Goal: Information Seeking & Learning: Check status

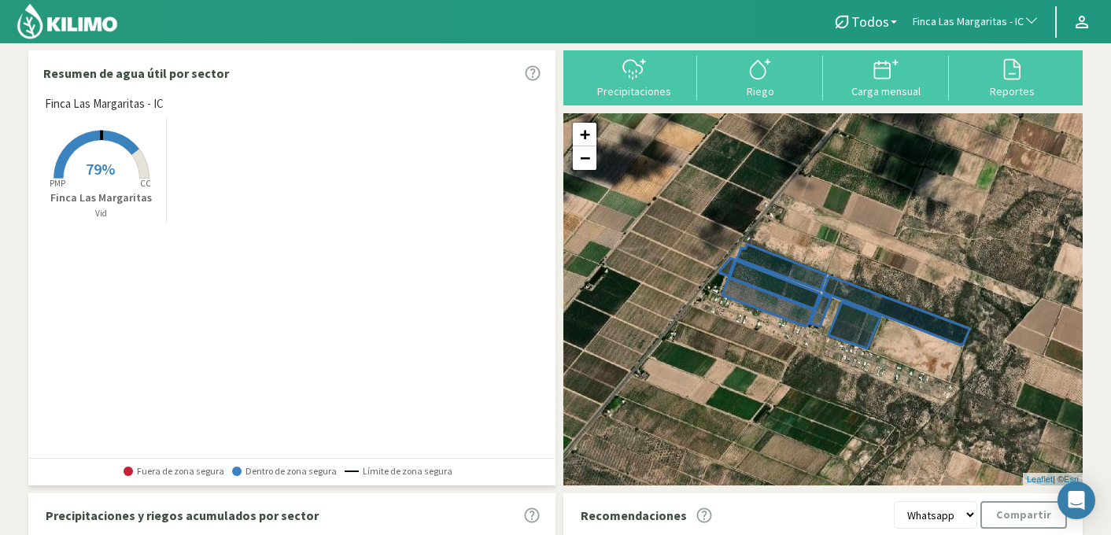
click at [963, 17] on span "Finca Las Margaritas - IC" at bounding box center [968, 22] width 111 height 16
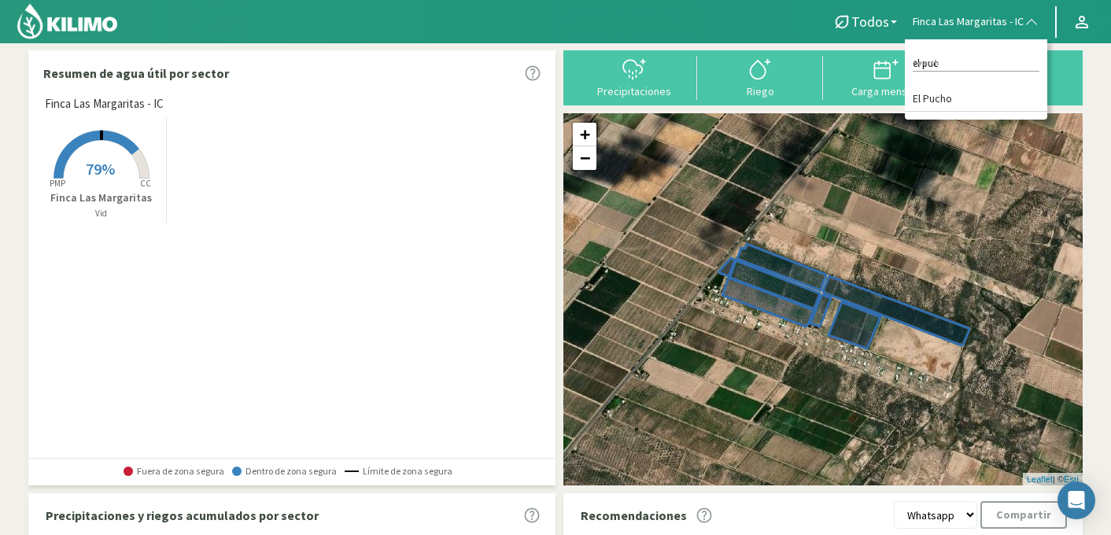
type input "el puch"
click at [949, 99] on li "El Pucho" at bounding box center [976, 99] width 142 height 24
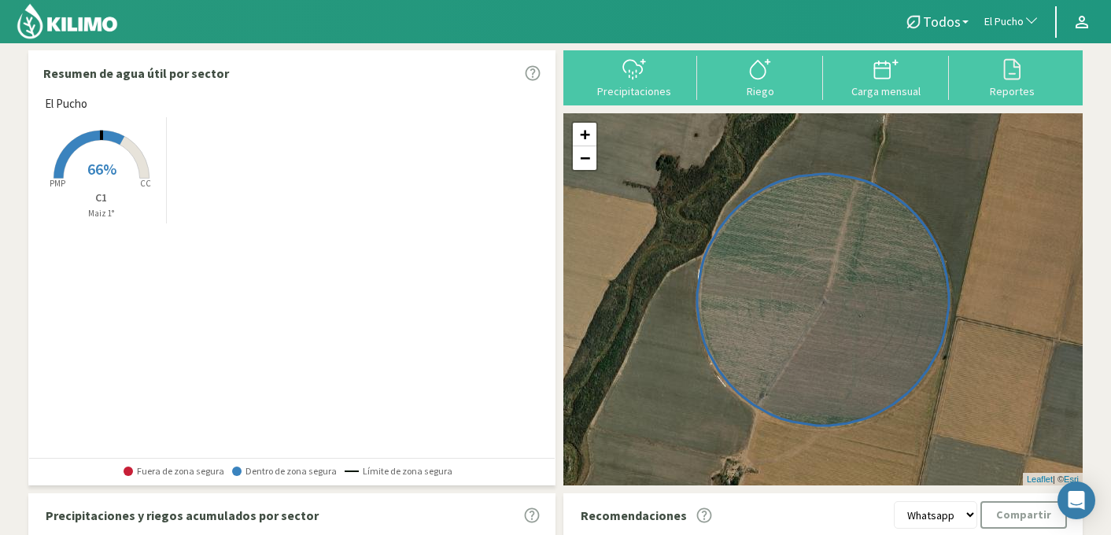
click at [101, 171] on span "66%" at bounding box center [101, 169] width 29 height 20
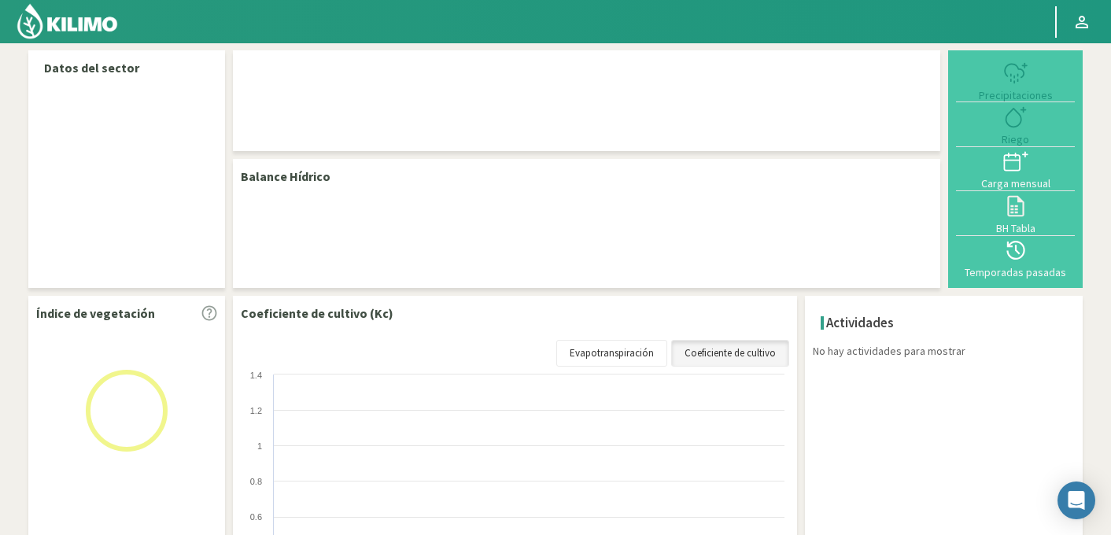
select select "86: Object"
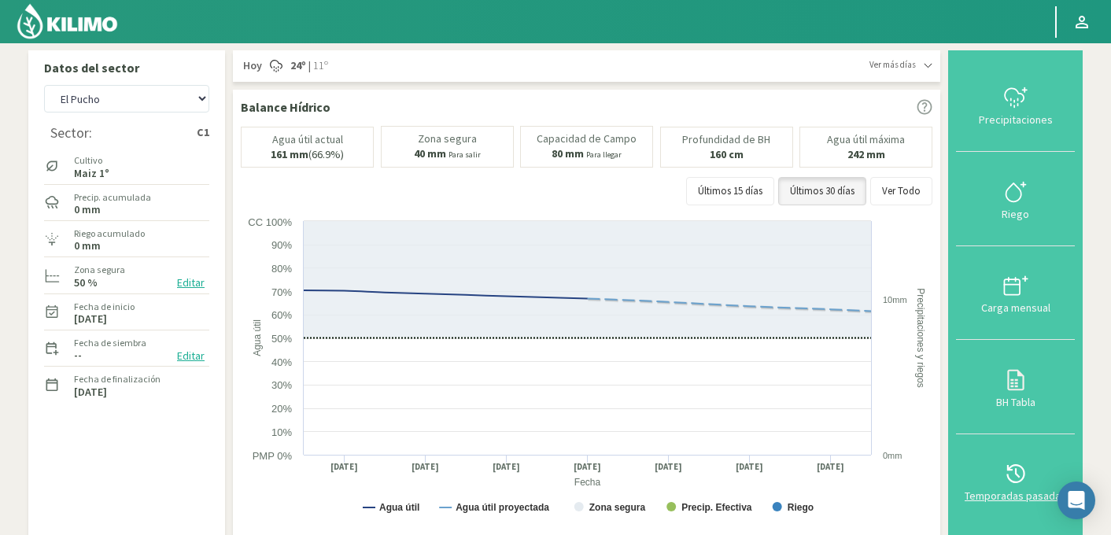
click at [1022, 492] on div "Temporadas pasadas" at bounding box center [1015, 495] width 109 height 11
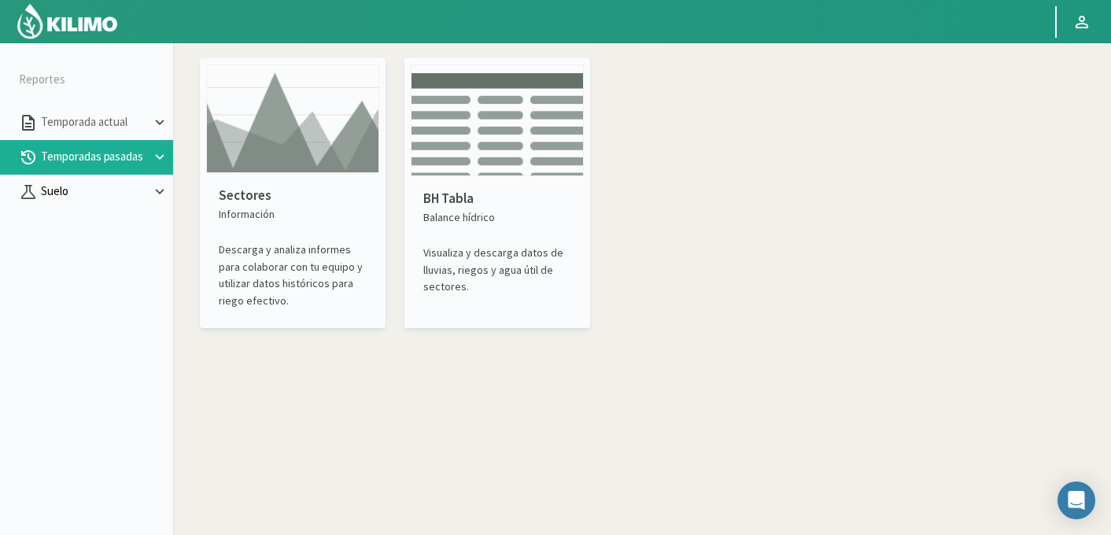
click at [85, 193] on p "Suelo" at bounding box center [94, 192] width 113 height 18
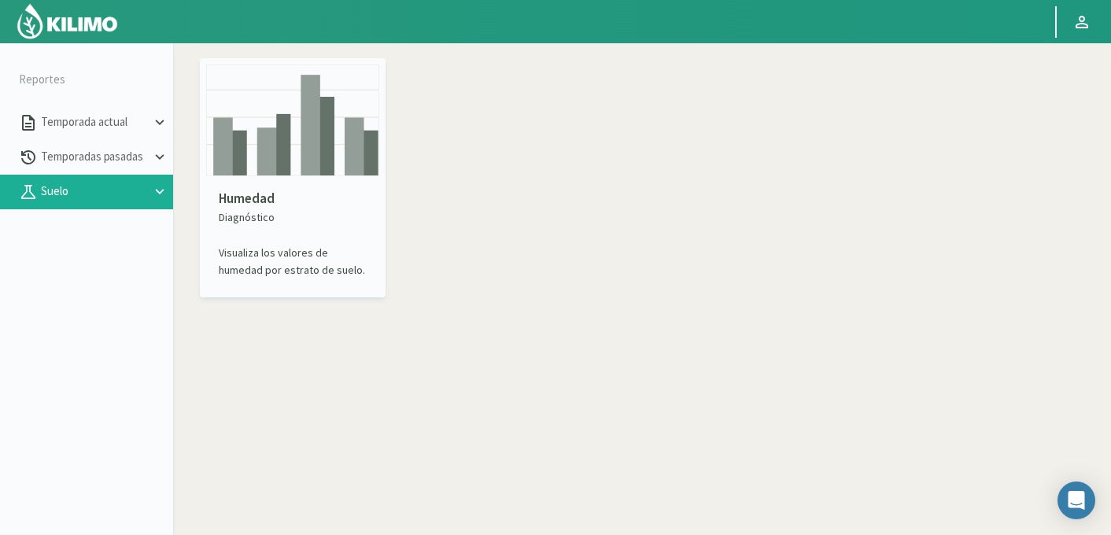
click at [301, 152] on img at bounding box center [292, 121] width 173 height 112
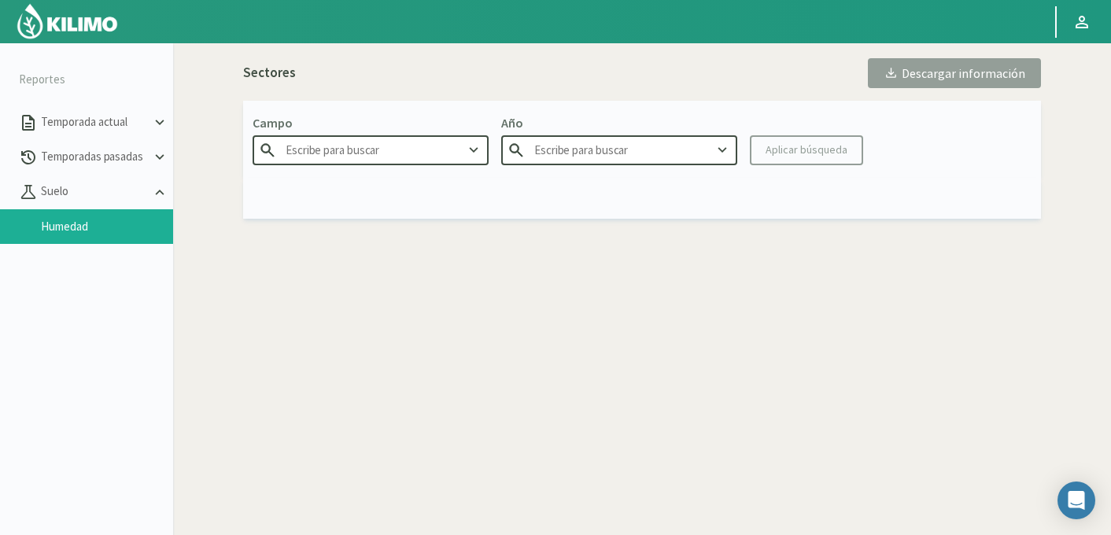
type input "Agr. Huertos de [GEOGRAPHIC_DATA]"
click at [322, 147] on input "Agr. Huertos de [GEOGRAPHIC_DATA]" at bounding box center [371, 149] width 236 height 29
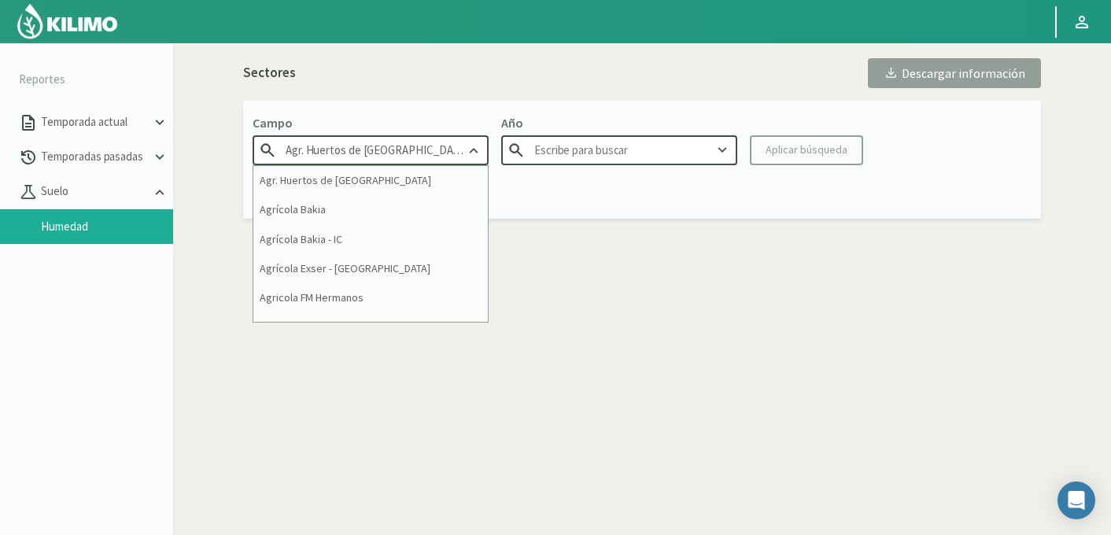
click at [322, 147] on input "Agr. Huertos de [GEOGRAPHIC_DATA]" at bounding box center [371, 149] width 236 height 29
type input "2025"
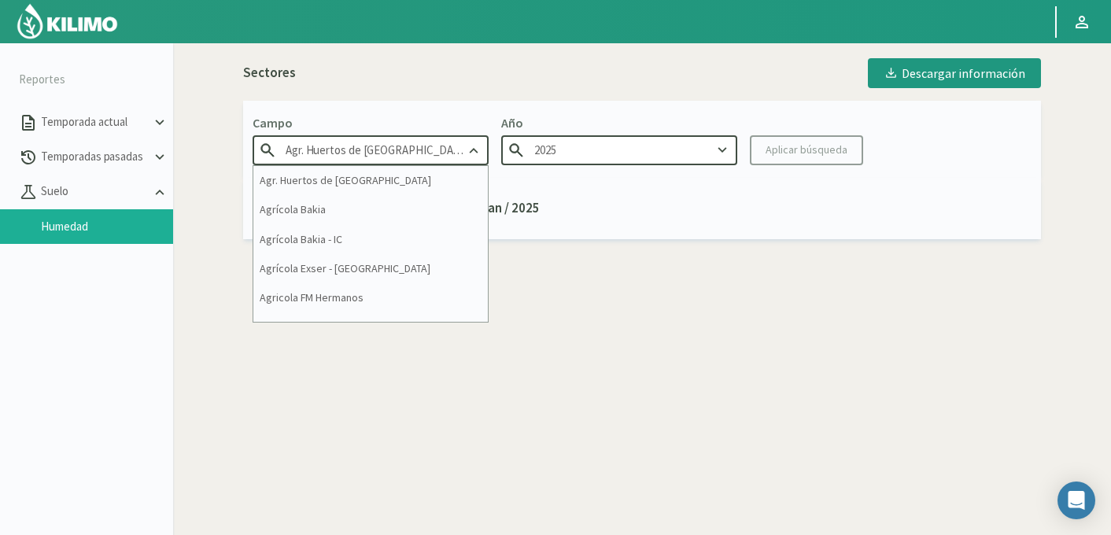
click at [322, 147] on input "Agr. Huertos de [GEOGRAPHIC_DATA]" at bounding box center [371, 149] width 236 height 29
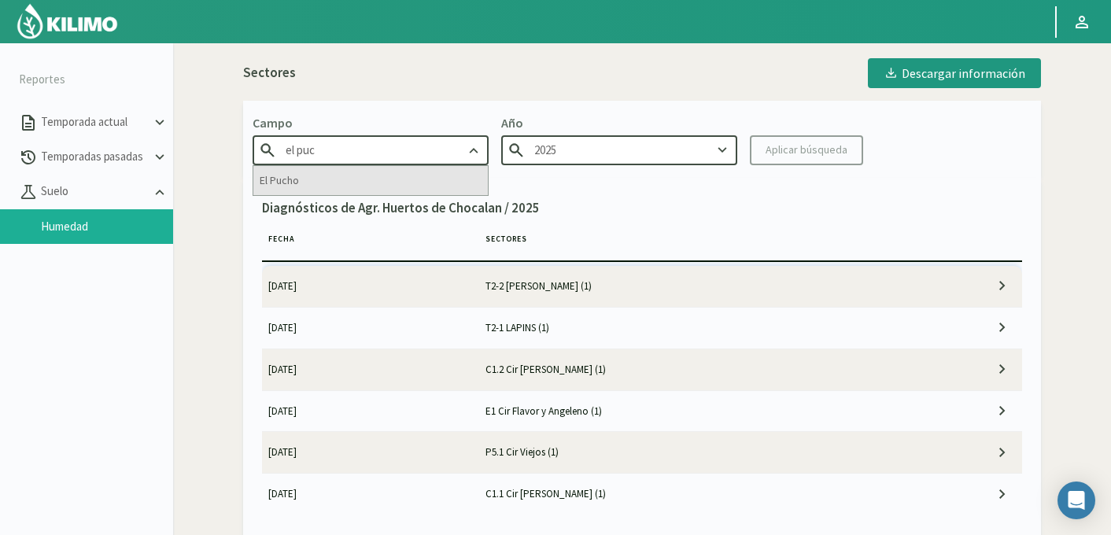
click at [303, 179] on div "El Pucho" at bounding box center [370, 180] width 234 height 29
type input "El Pucho"
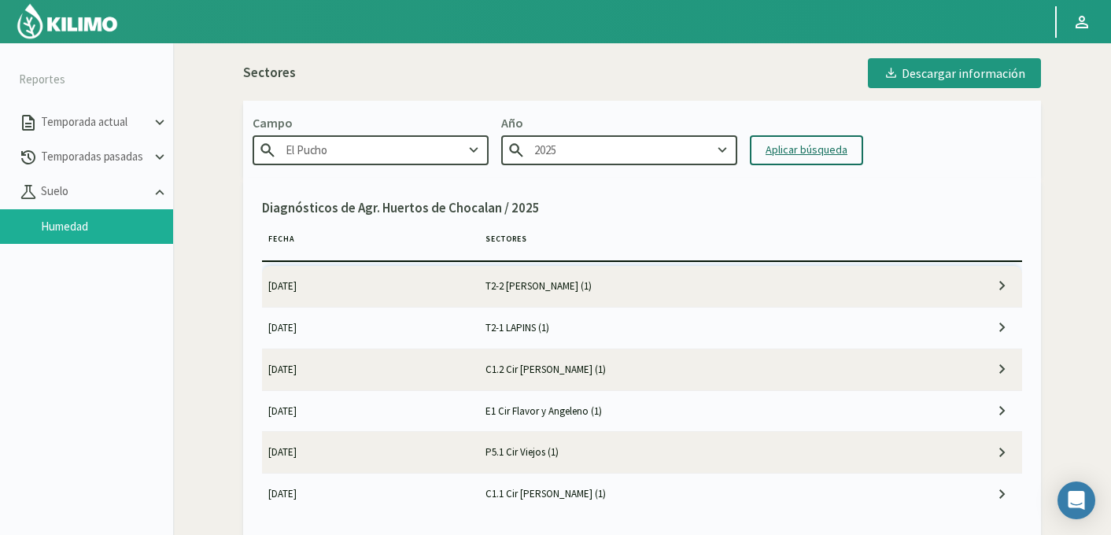
click at [799, 153] on div "Aplicar búsqueda" at bounding box center [807, 150] width 82 height 17
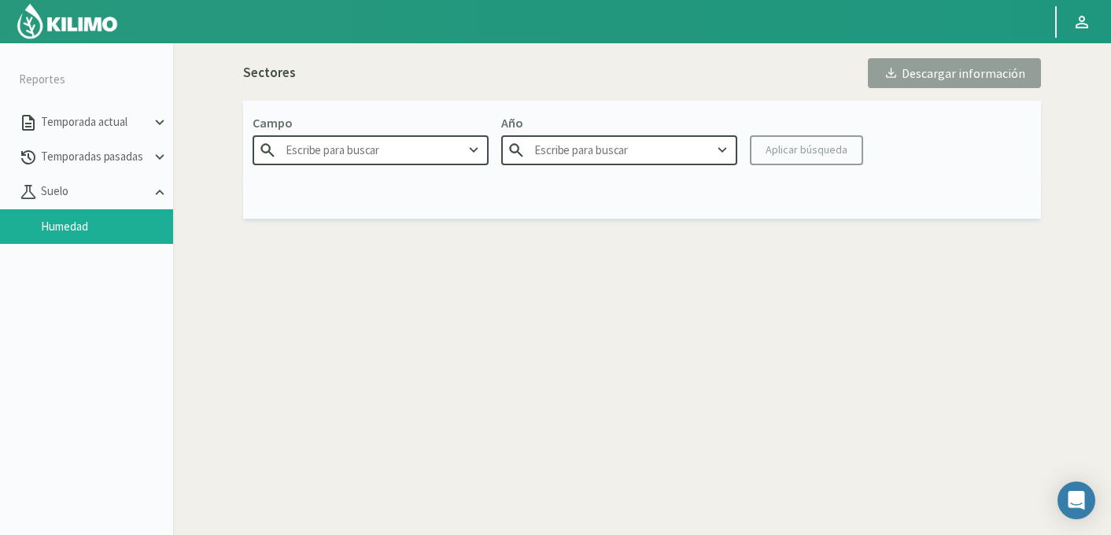
type input "El Pucho"
type input "2025"
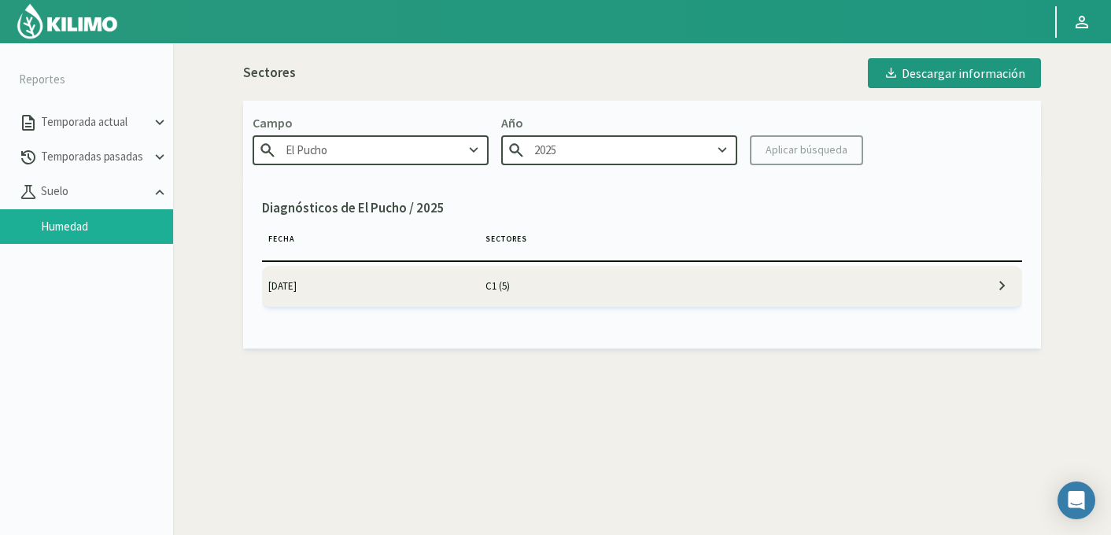
click at [593, 282] on td "C1 (5)" at bounding box center [696, 286] width 434 height 41
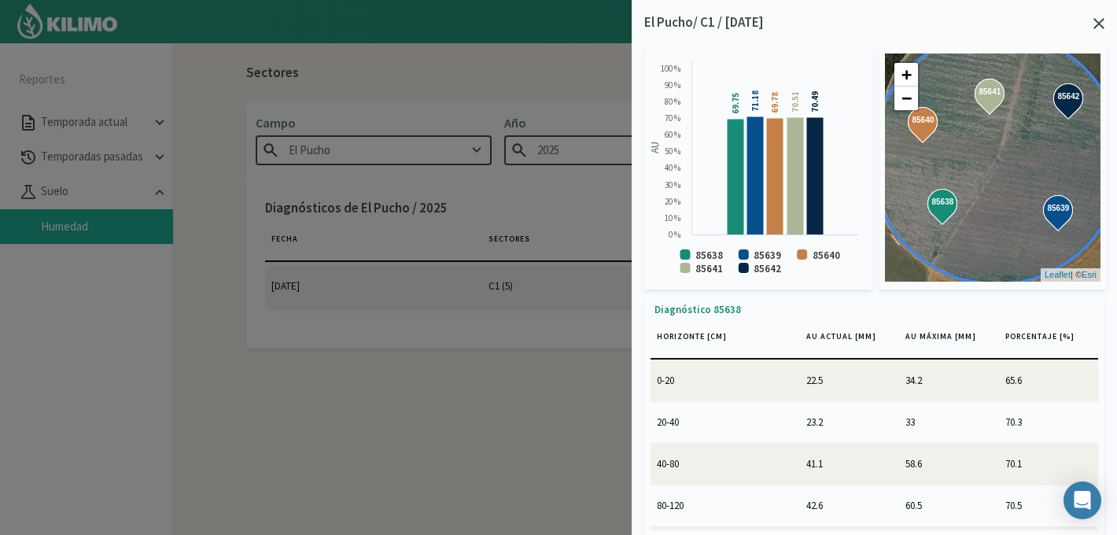
click at [1102, 24] on icon at bounding box center [1099, 23] width 11 height 11
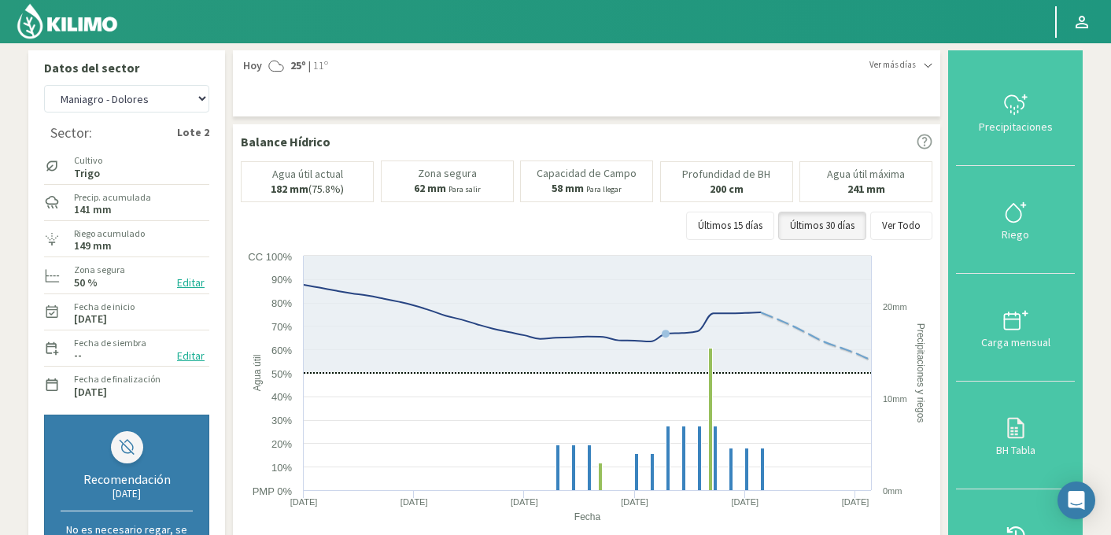
select select "205: Object"
click at [744, 87] on div "Ver más [PERSON_NAME] 25º | 11º Hoy 25º | 11º Jueves 28º | 13º [GEOGRAPHIC_DATA…" at bounding box center [587, 83] width 692 height 50
